Goal: Information Seeking & Learning: Learn about a topic

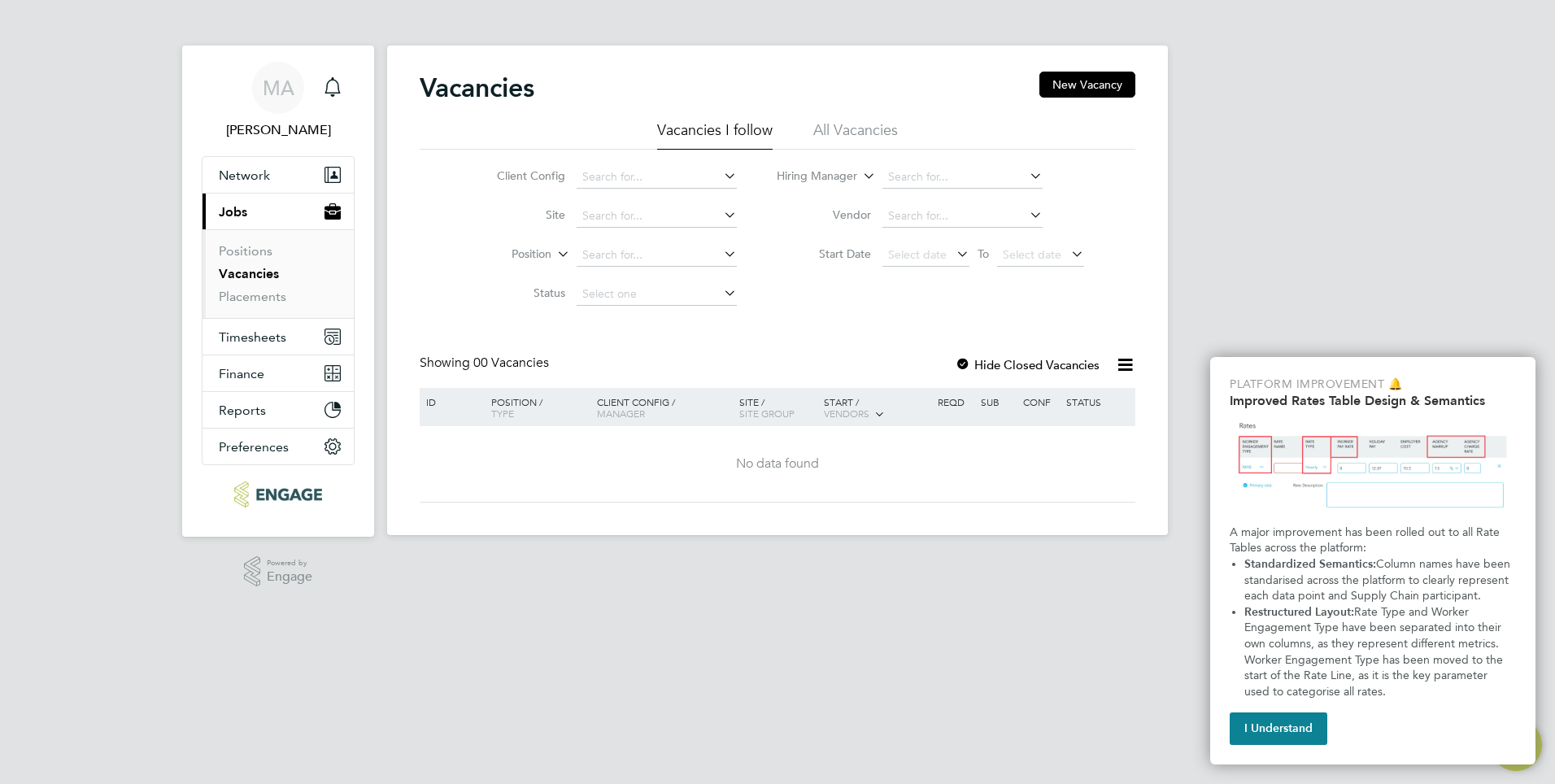
click at [1027, 173] on icon at bounding box center [1027, 175] width 0 height 23
click at [933, 200] on li "[PERSON_NAME]" at bounding box center [984, 200] width 206 height 22
type input "[PERSON_NAME]"
click at [852, 131] on li "All Vacancies" at bounding box center [856, 135] width 84 height 29
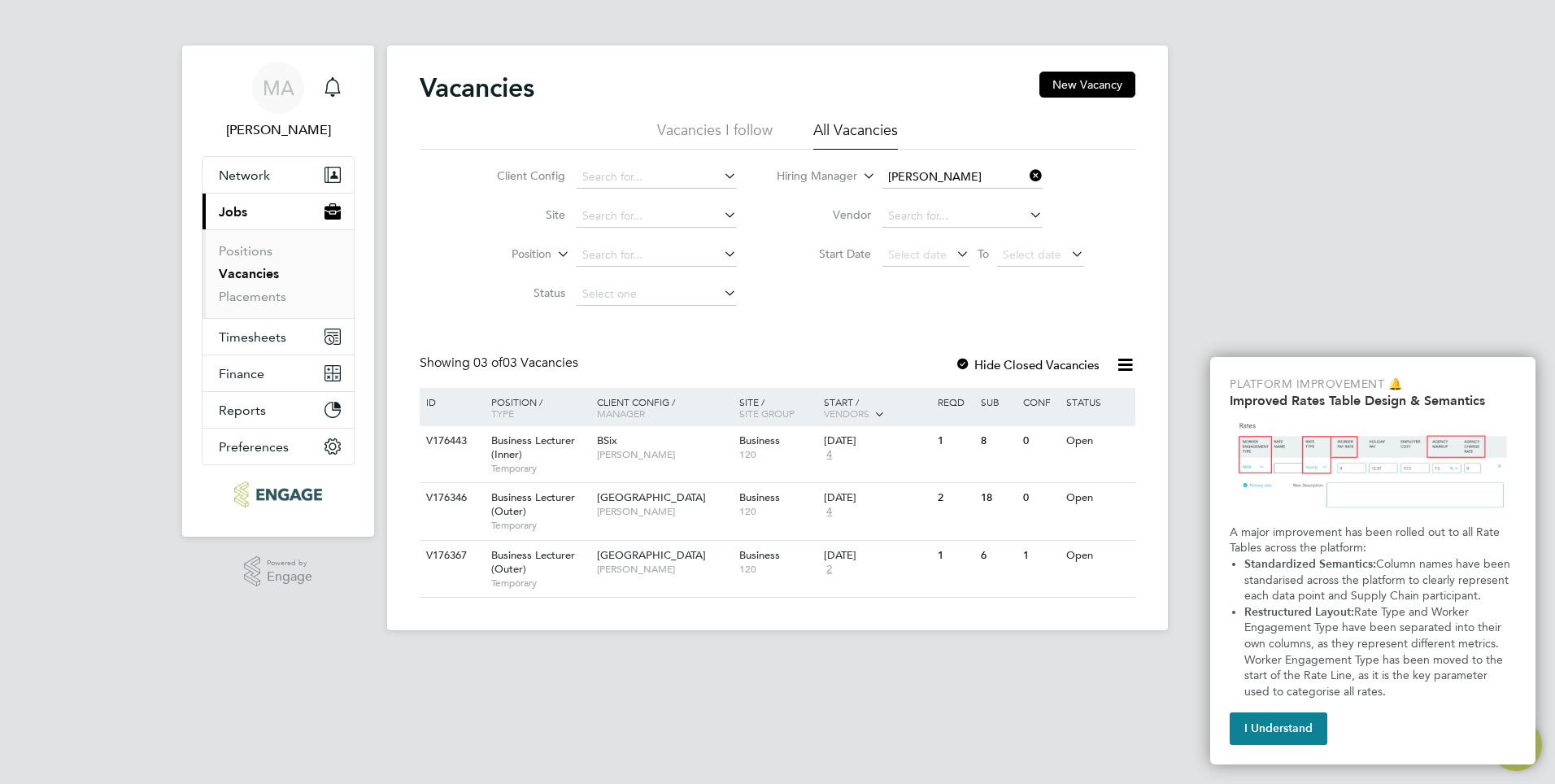
drag, startPoint x: 1037, startPoint y: 173, endPoint x: 1019, endPoint y: 177, distance: 18.4
click at [1027, 173] on icon at bounding box center [1027, 175] width 0 height 23
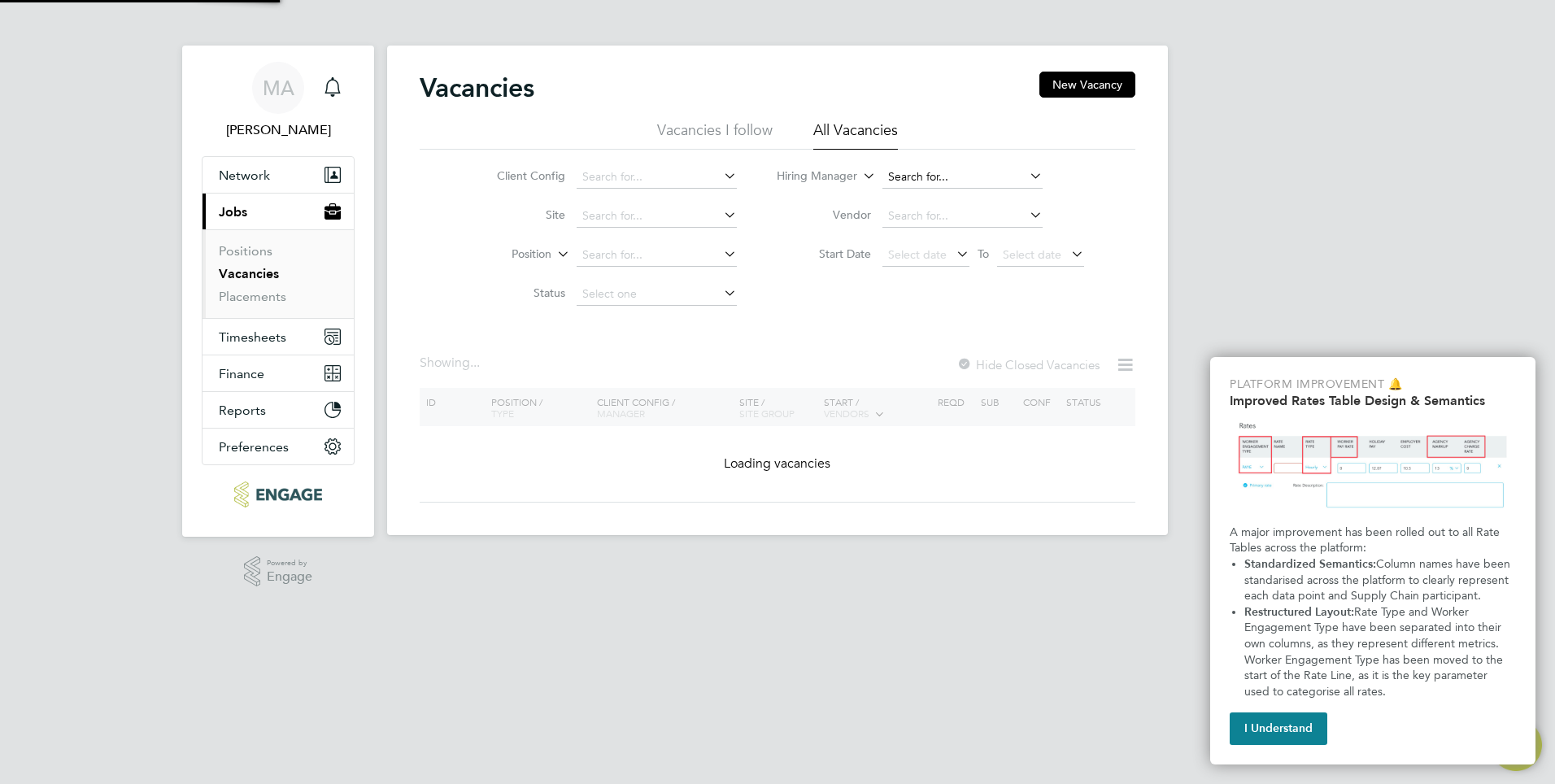
click at [921, 177] on input at bounding box center [963, 177] width 160 height 23
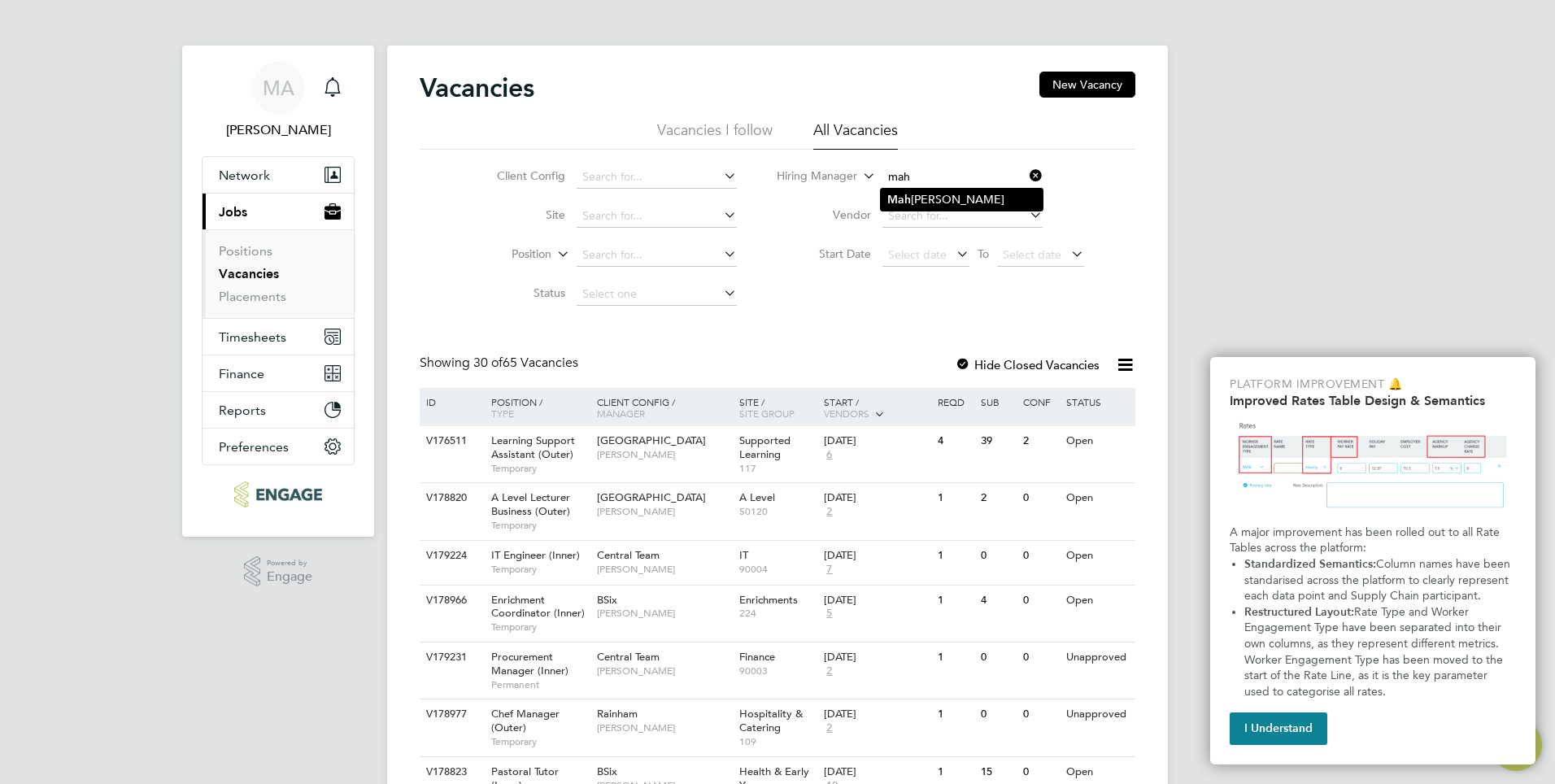
click at [953, 201] on li "Mah [PERSON_NAME]" at bounding box center [962, 200] width 162 height 22
type input "[PERSON_NAME]"
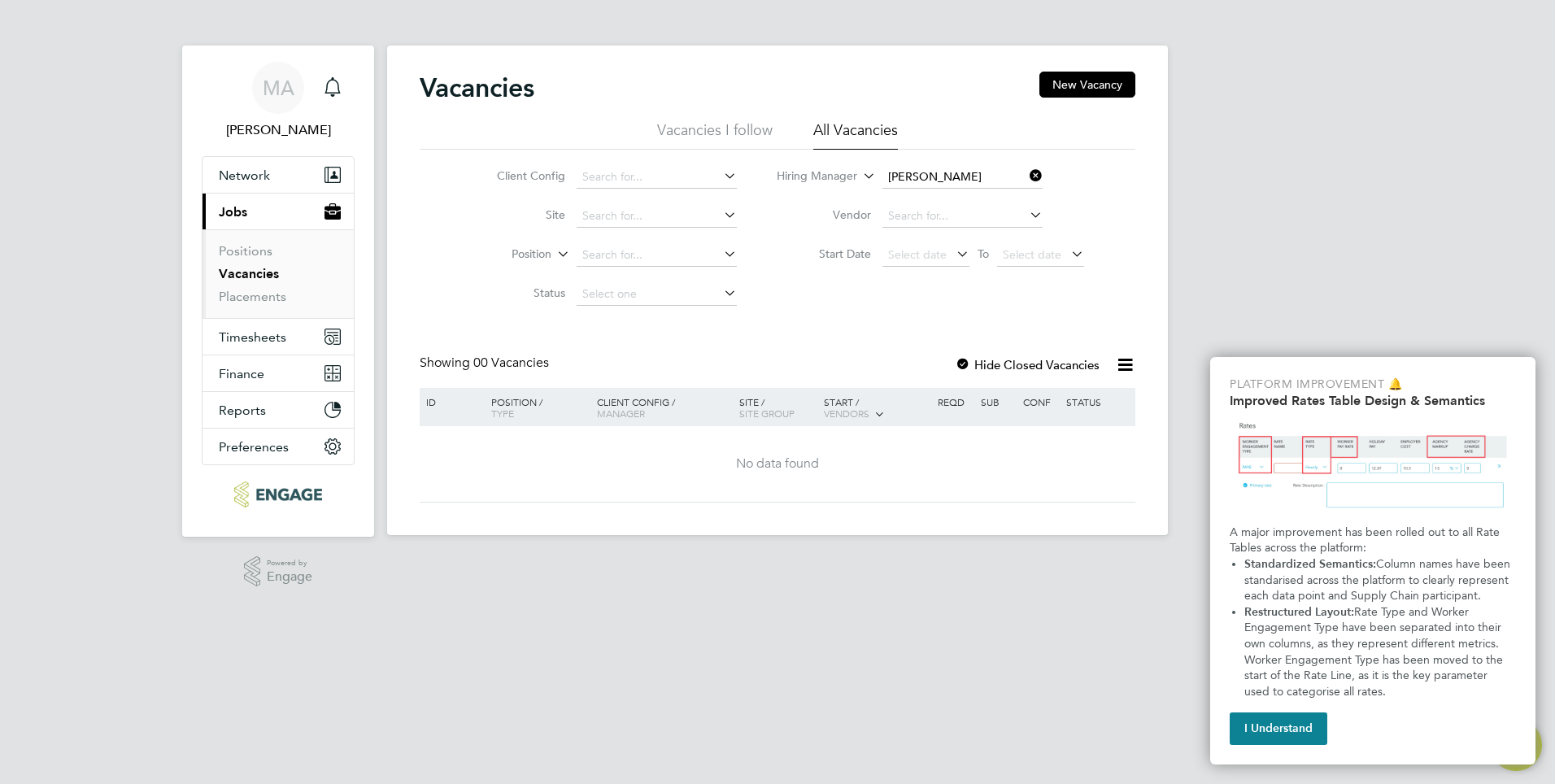
click at [693, 132] on li "Vacancies I follow" at bounding box center [714, 135] width 115 height 29
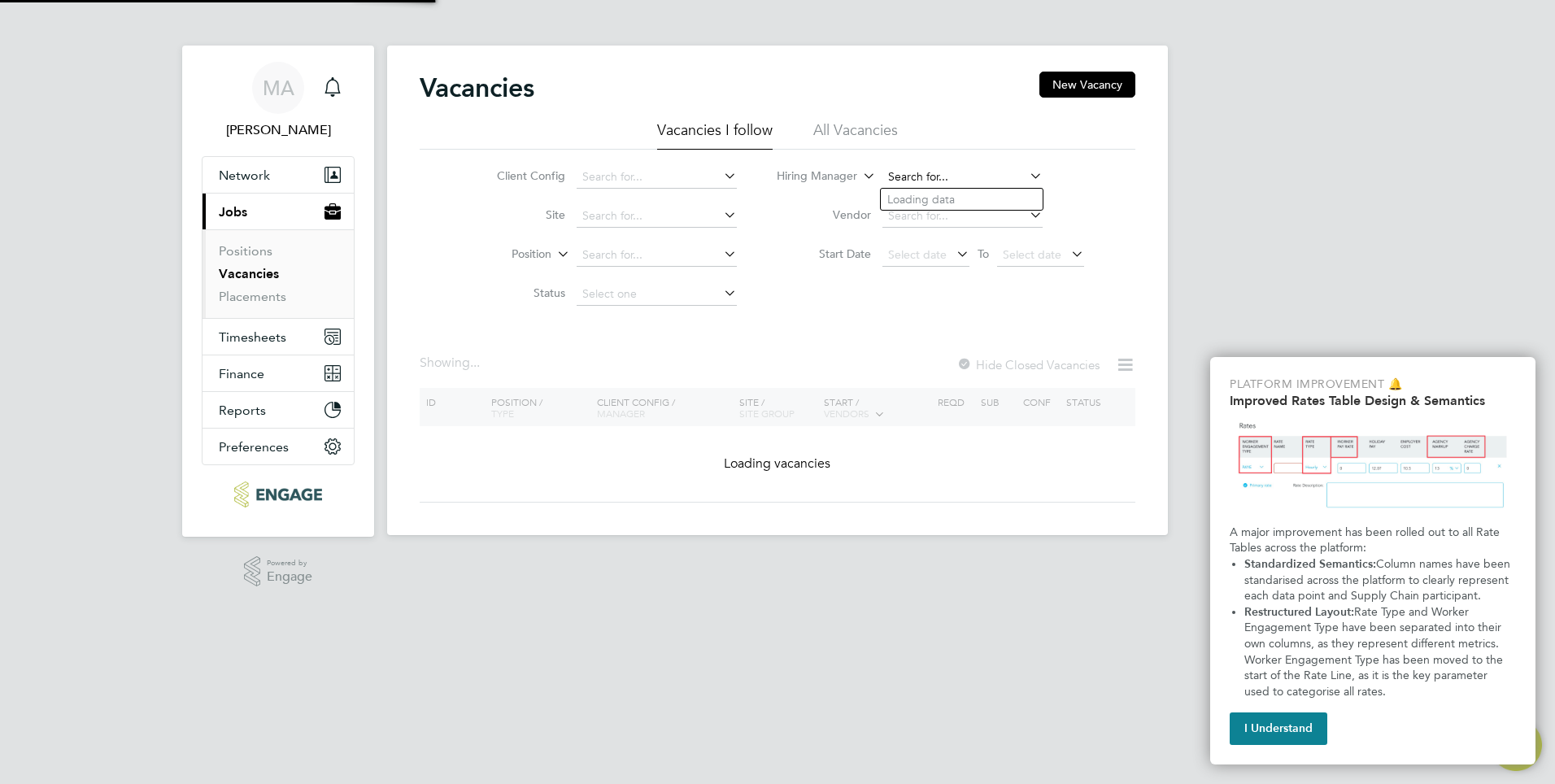
click at [928, 176] on input at bounding box center [963, 177] width 160 height 23
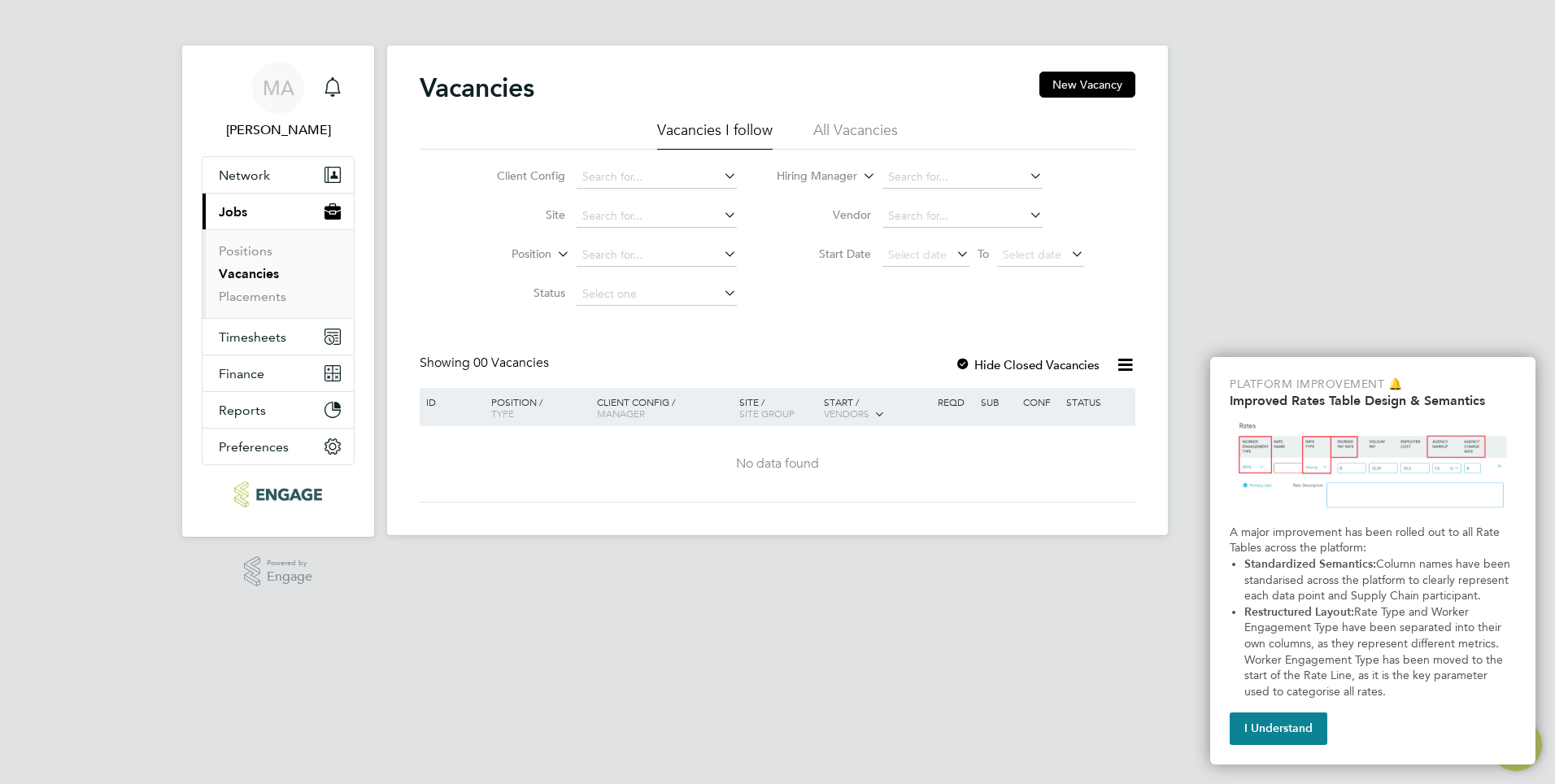
click at [254, 270] on link "Vacancies" at bounding box center [248, 274] width 60 height 15
drag, startPoint x: 877, startPoint y: 123, endPoint x: 877, endPoint y: 134, distance: 11.0
click at [876, 125] on li "All Vacancies" at bounding box center [856, 135] width 84 height 29
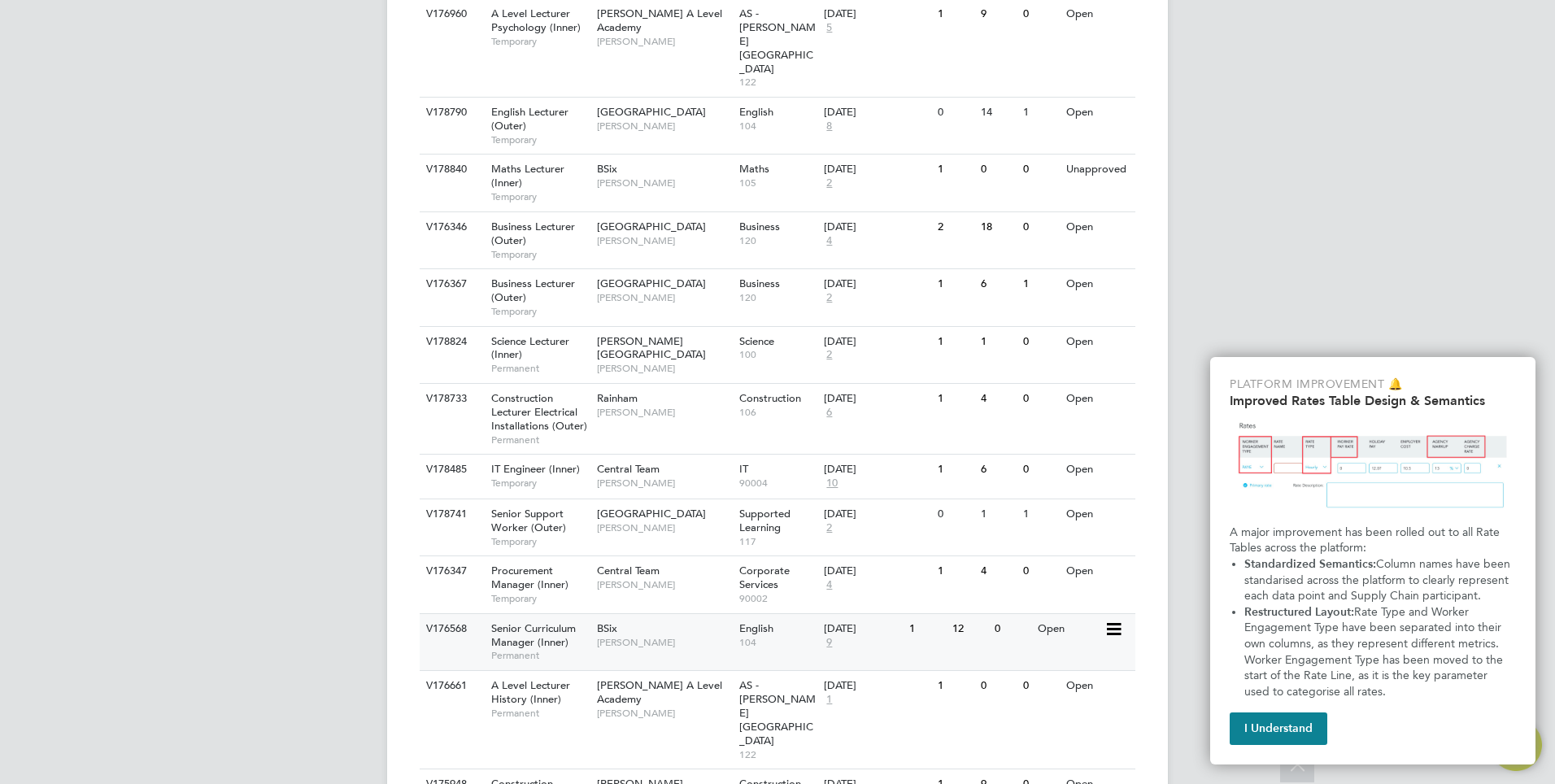
scroll to position [1509, 0]
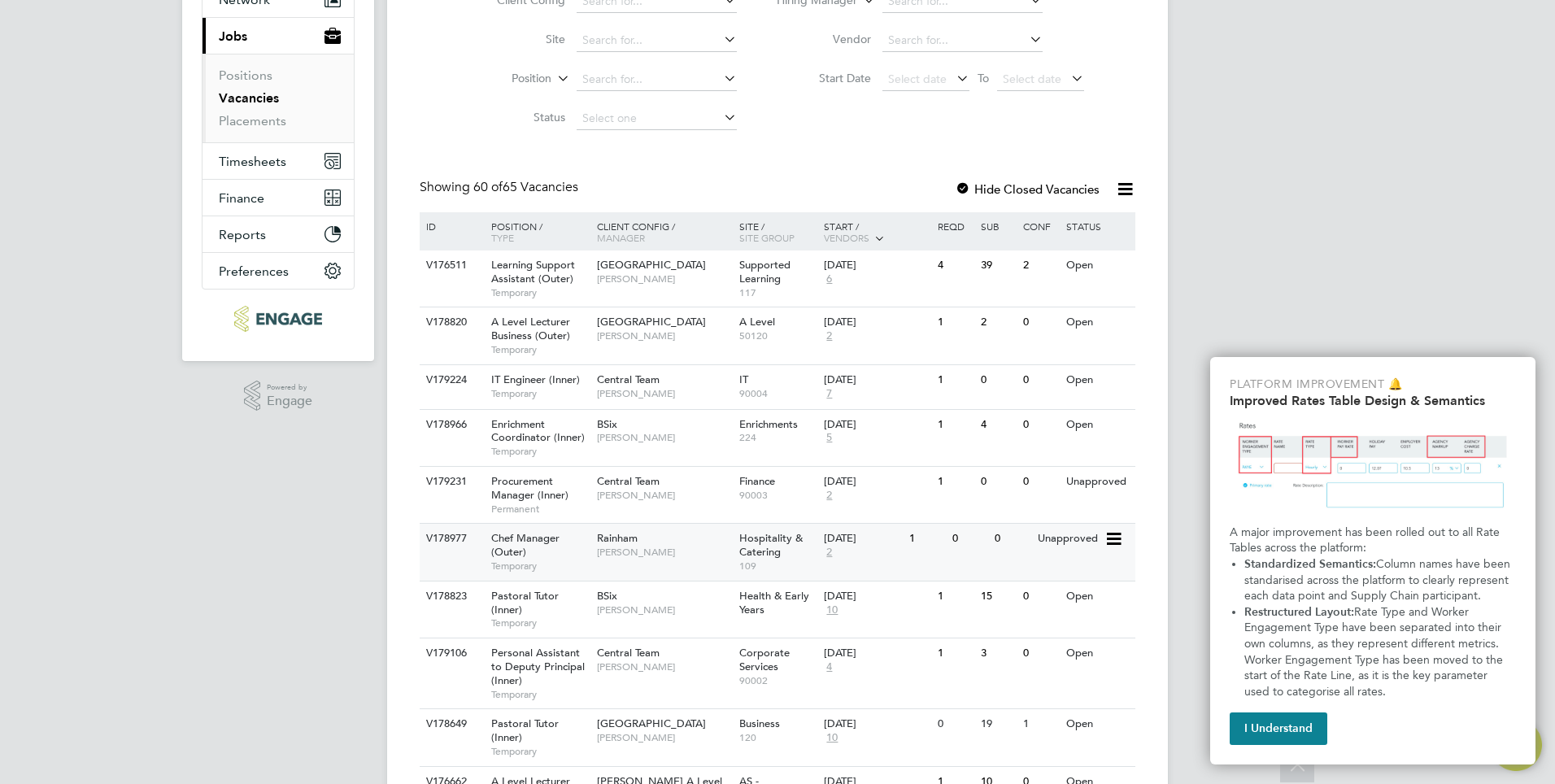
scroll to position [0, 0]
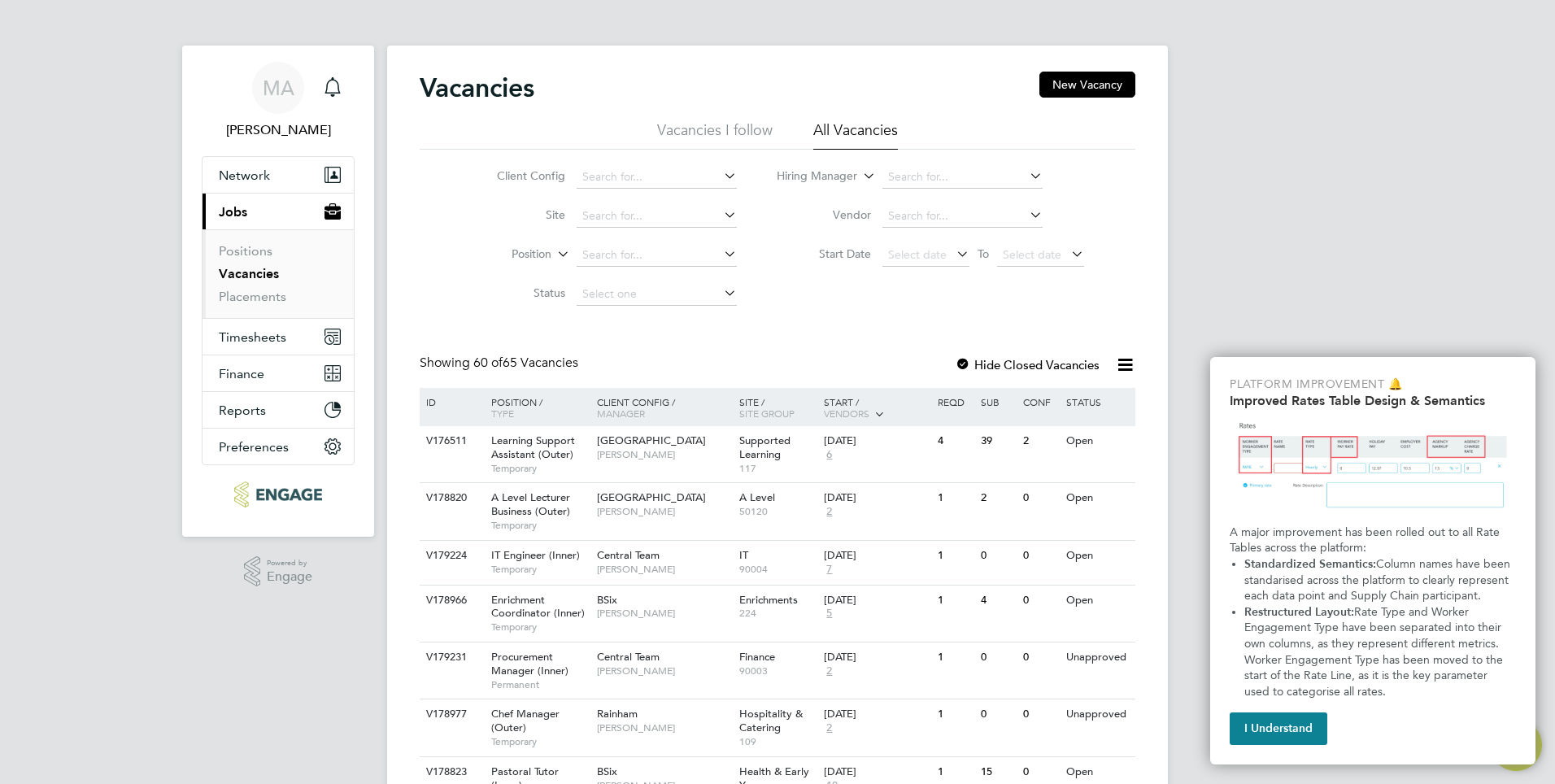
click at [1027, 212] on icon at bounding box center [1027, 214] width 0 height 23
click at [991, 236] on li "Carbon Recruitment Ltd" at bounding box center [962, 238] width 162 height 22
type input "Carbon Recruitment Ltd"
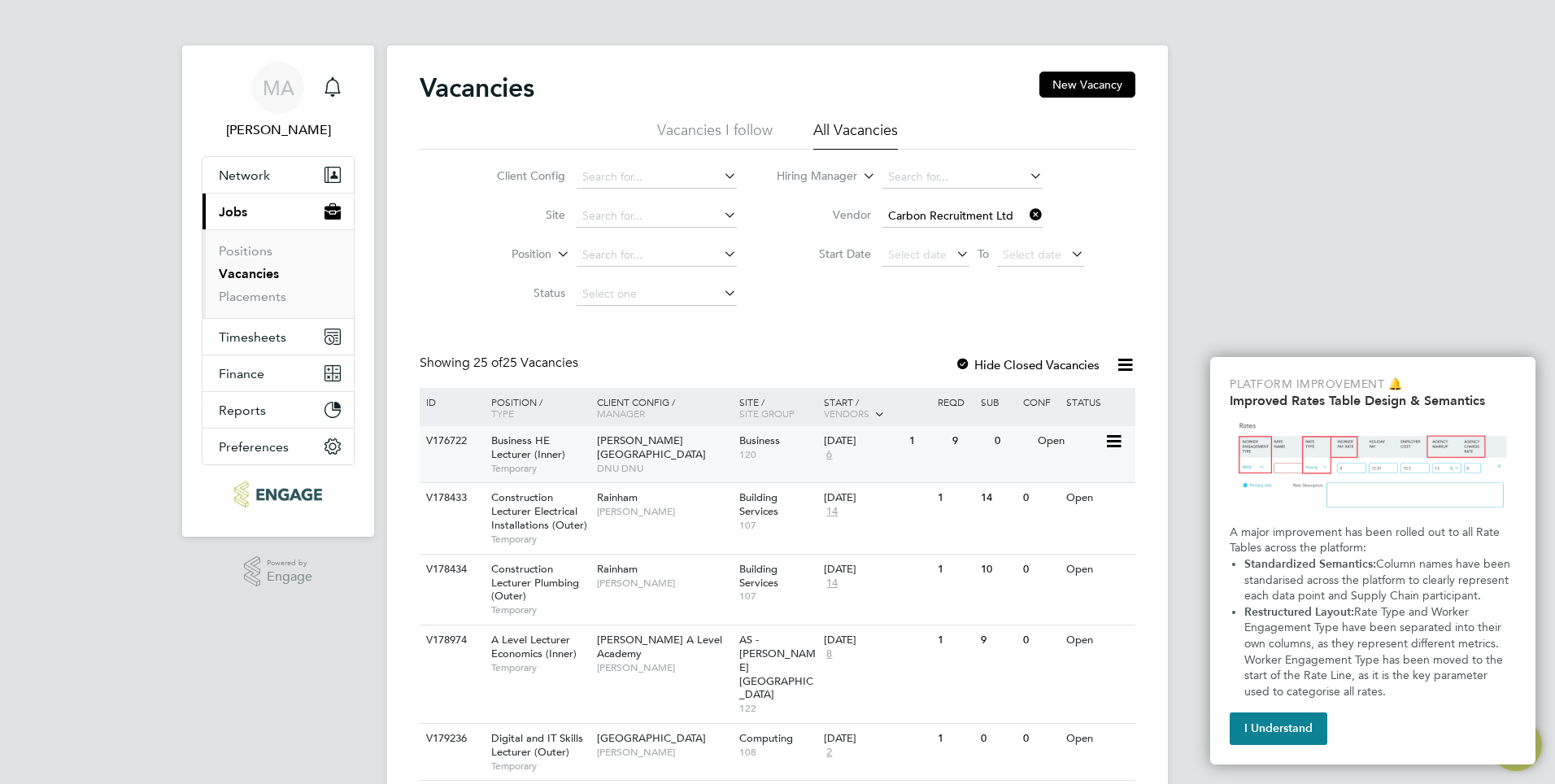
click at [530, 445] on span "Business HE Lecturer (Inner)" at bounding box center [528, 447] width 74 height 28
click at [1297, 723] on button "I Understand" at bounding box center [1279, 728] width 98 height 33
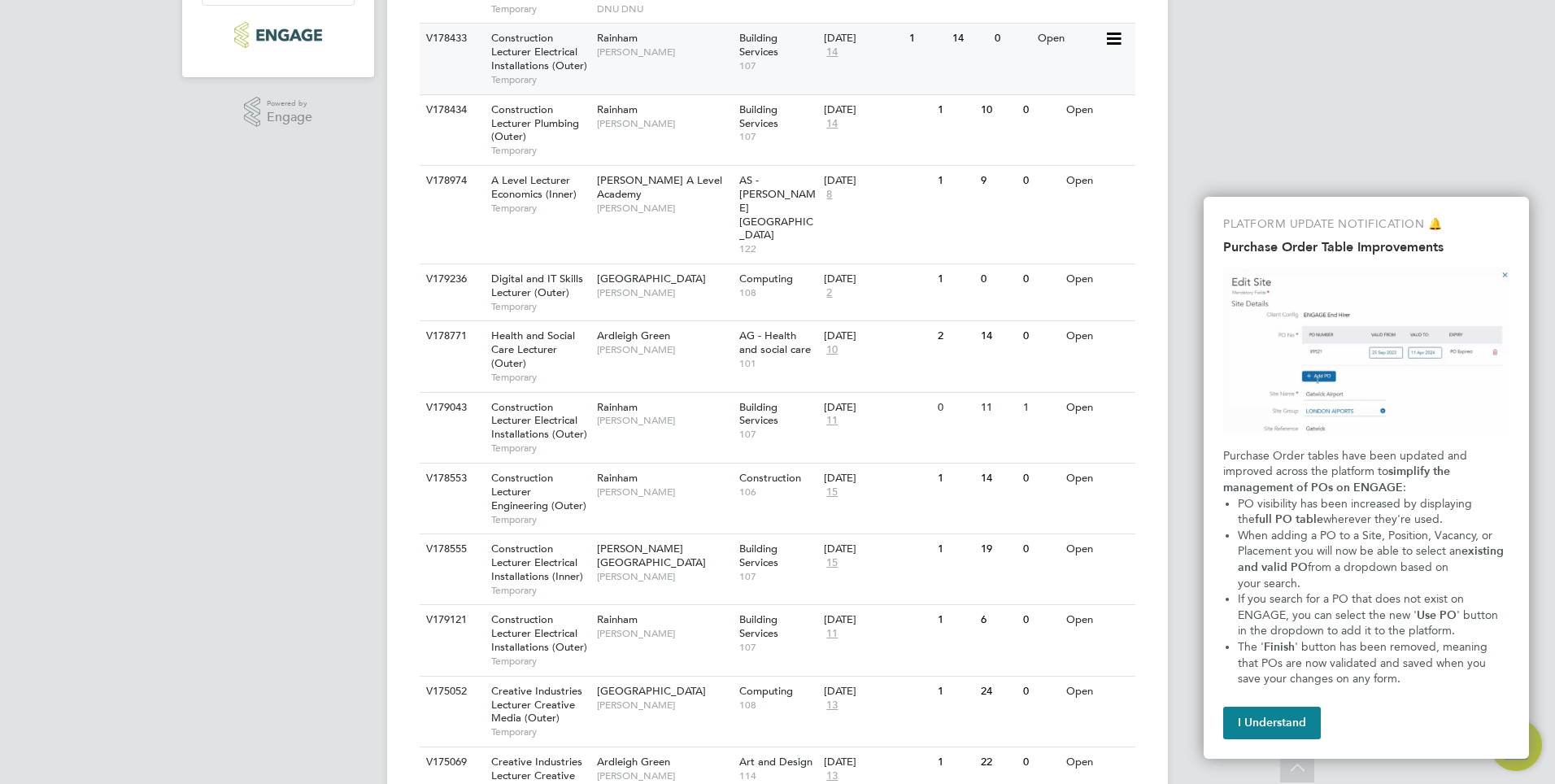
scroll to position [488, 0]
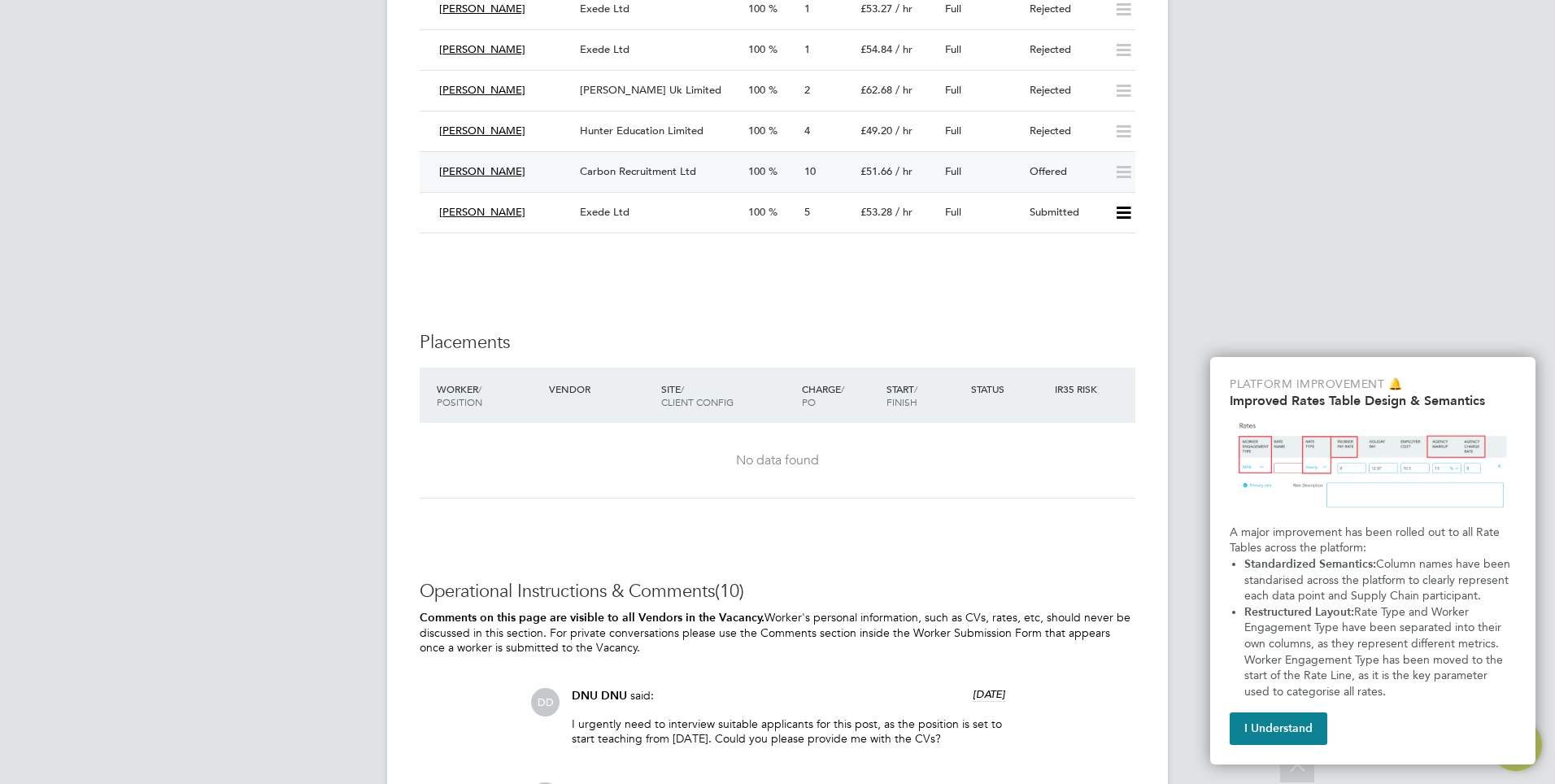
click at [601, 171] on span "Carbon Recruitment Ltd" at bounding box center [638, 171] width 116 height 13
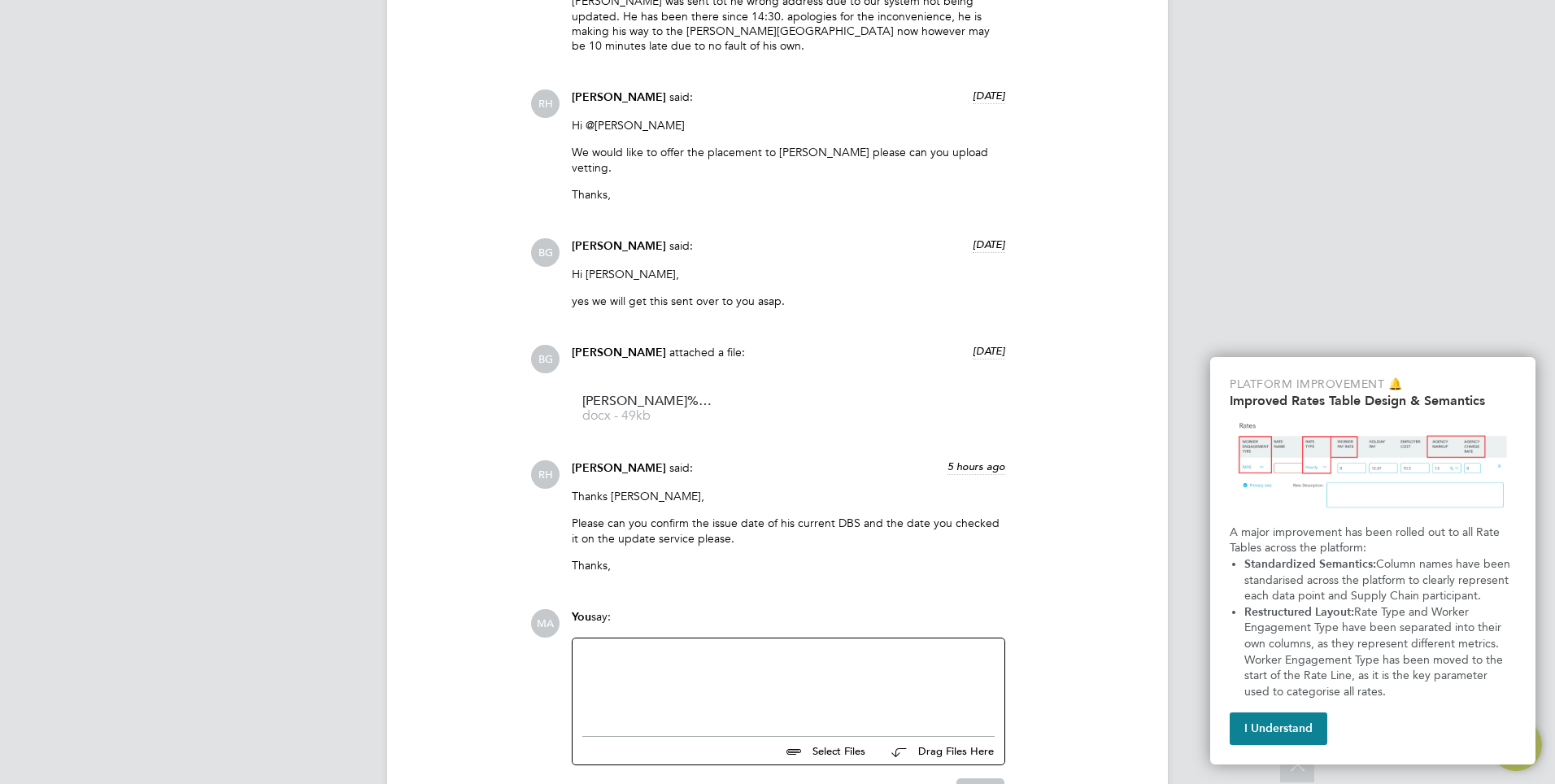
click at [615, 648] on div at bounding box center [788, 683] width 413 height 70
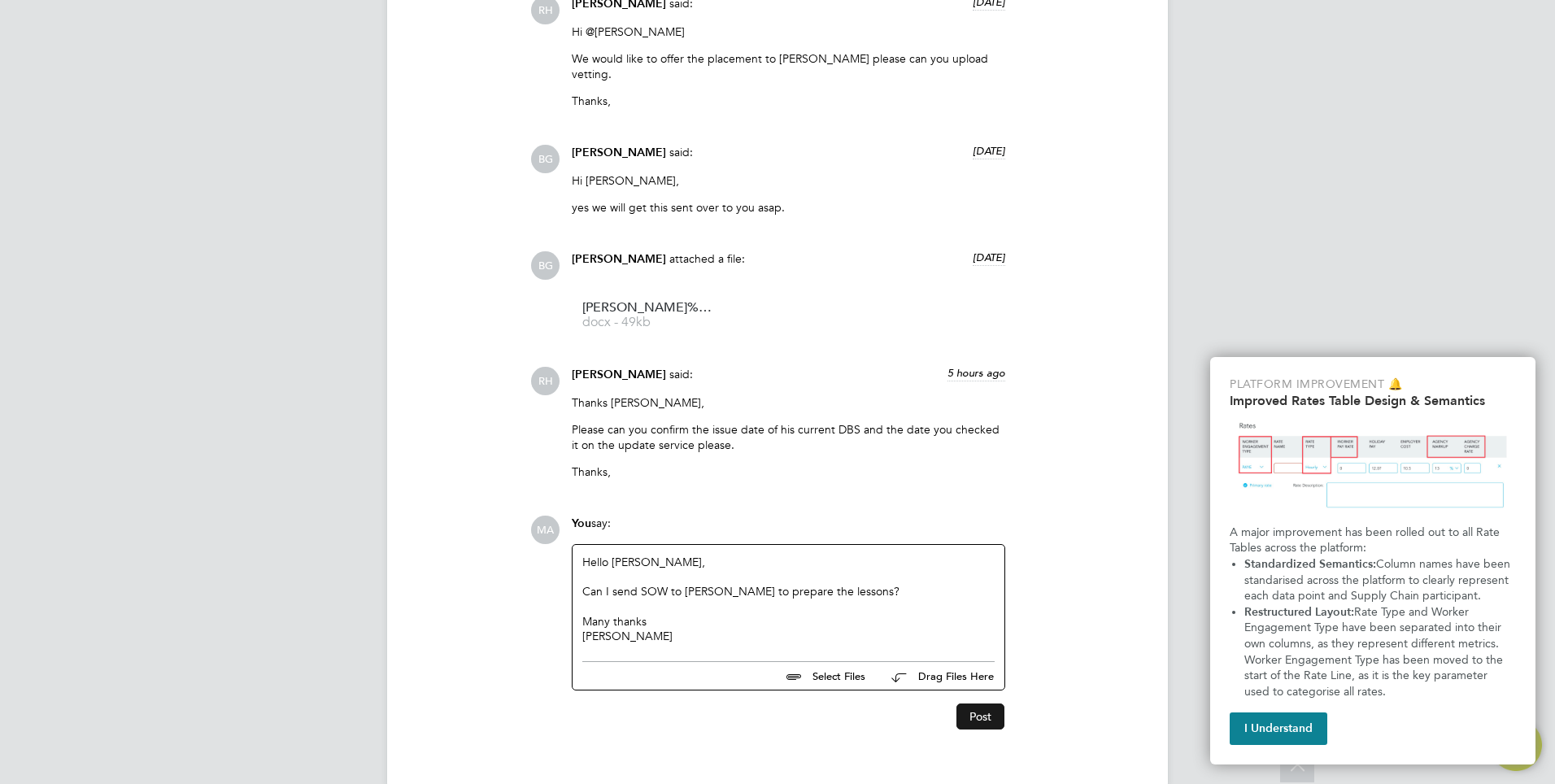
click at [976, 703] on button "Post" at bounding box center [980, 716] width 48 height 26
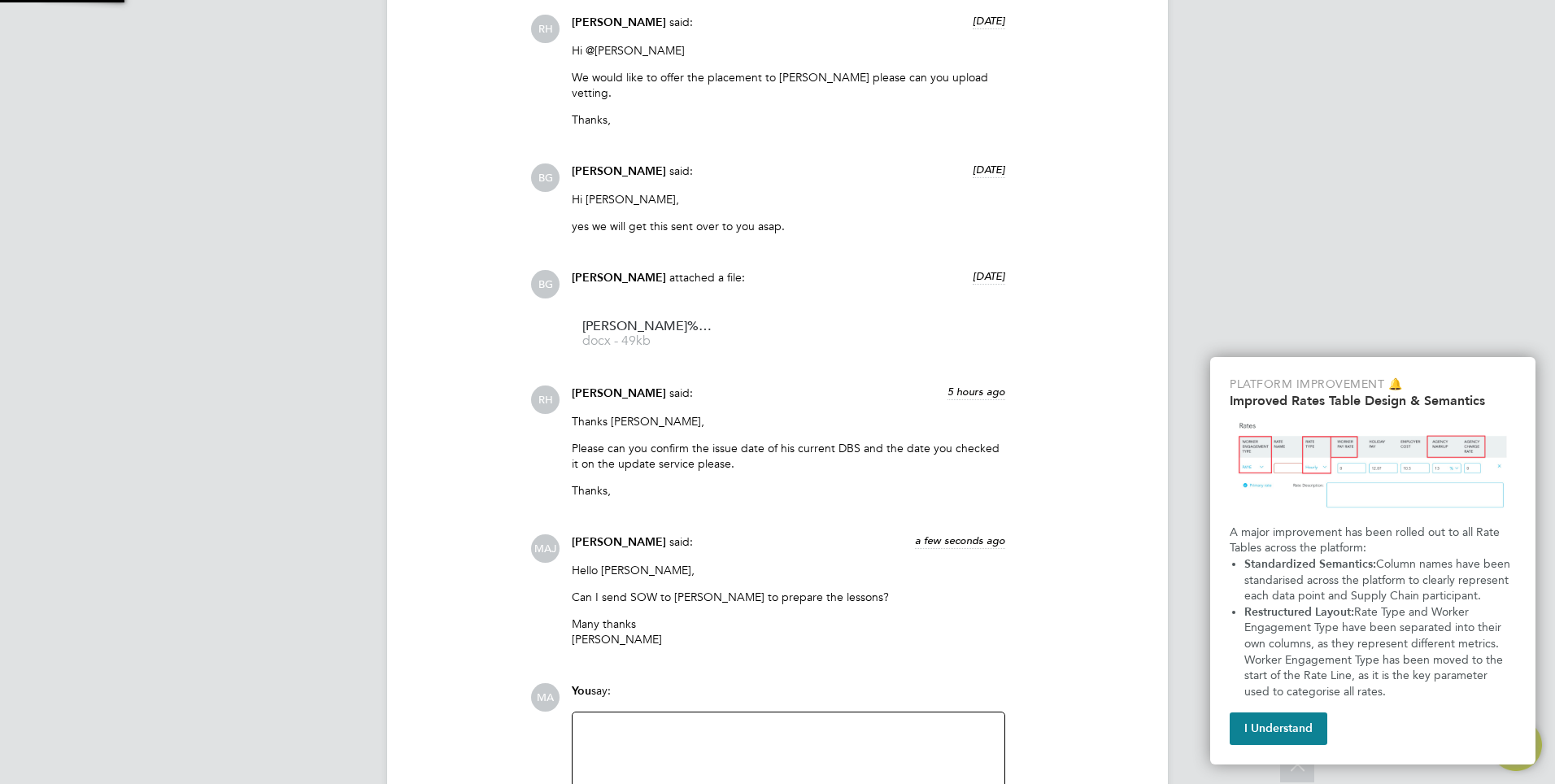
scroll to position [2500, 0]
